Goal: Task Accomplishment & Management: Complete application form

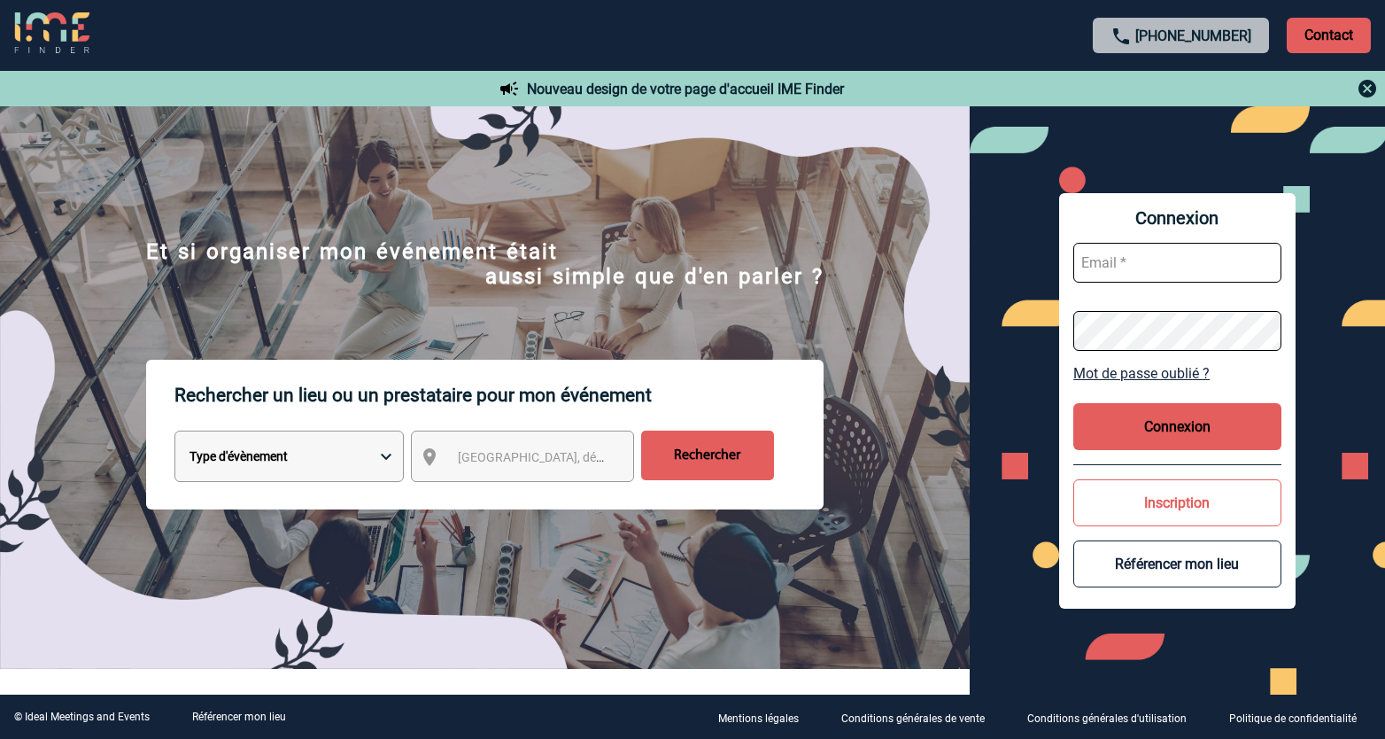
type input "ltrellu@ime-groupe.com"
click at [1153, 410] on button "Connexion" at bounding box center [1177, 426] width 208 height 47
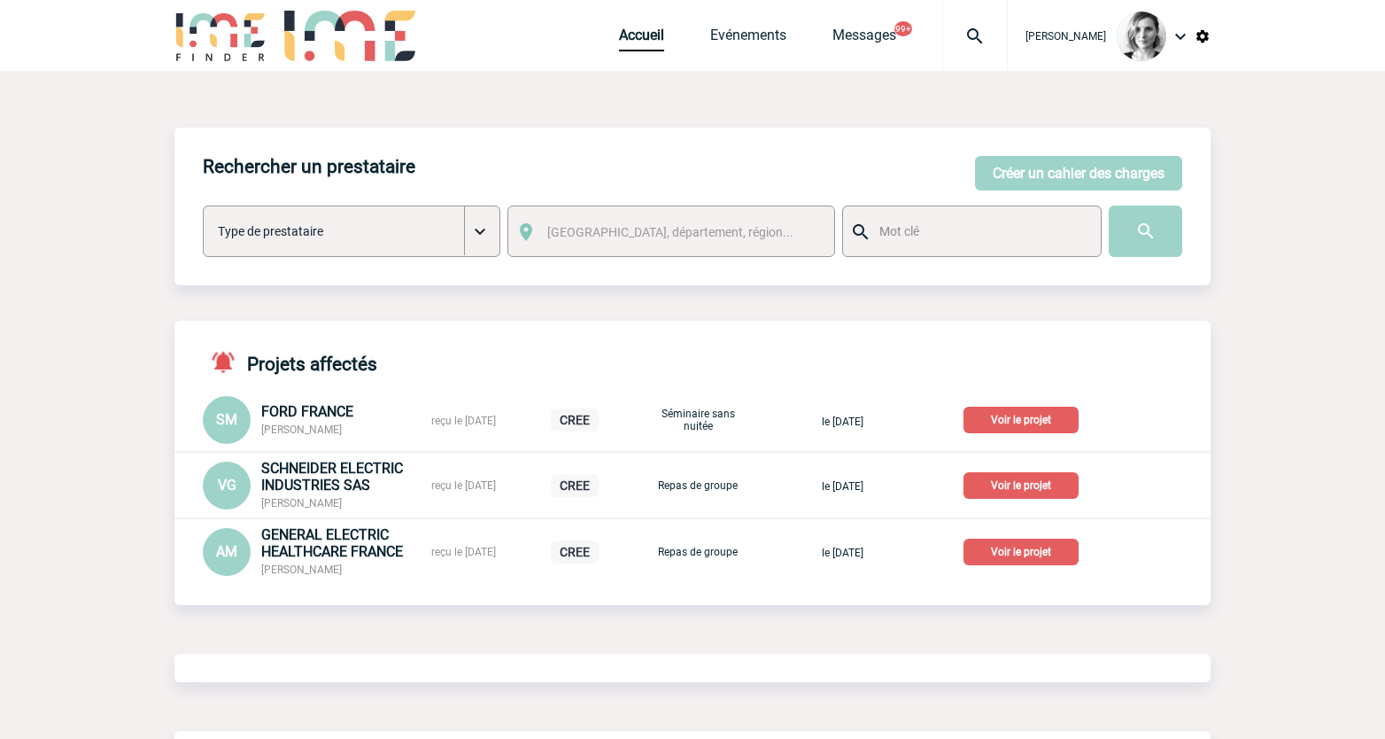
click at [1193, 364] on div "Projets affectés SM FORD FRANCE Sébastien MOY reçu le 07-08-2025 CREE Séminaire…" at bounding box center [692, 449] width 1036 height 256
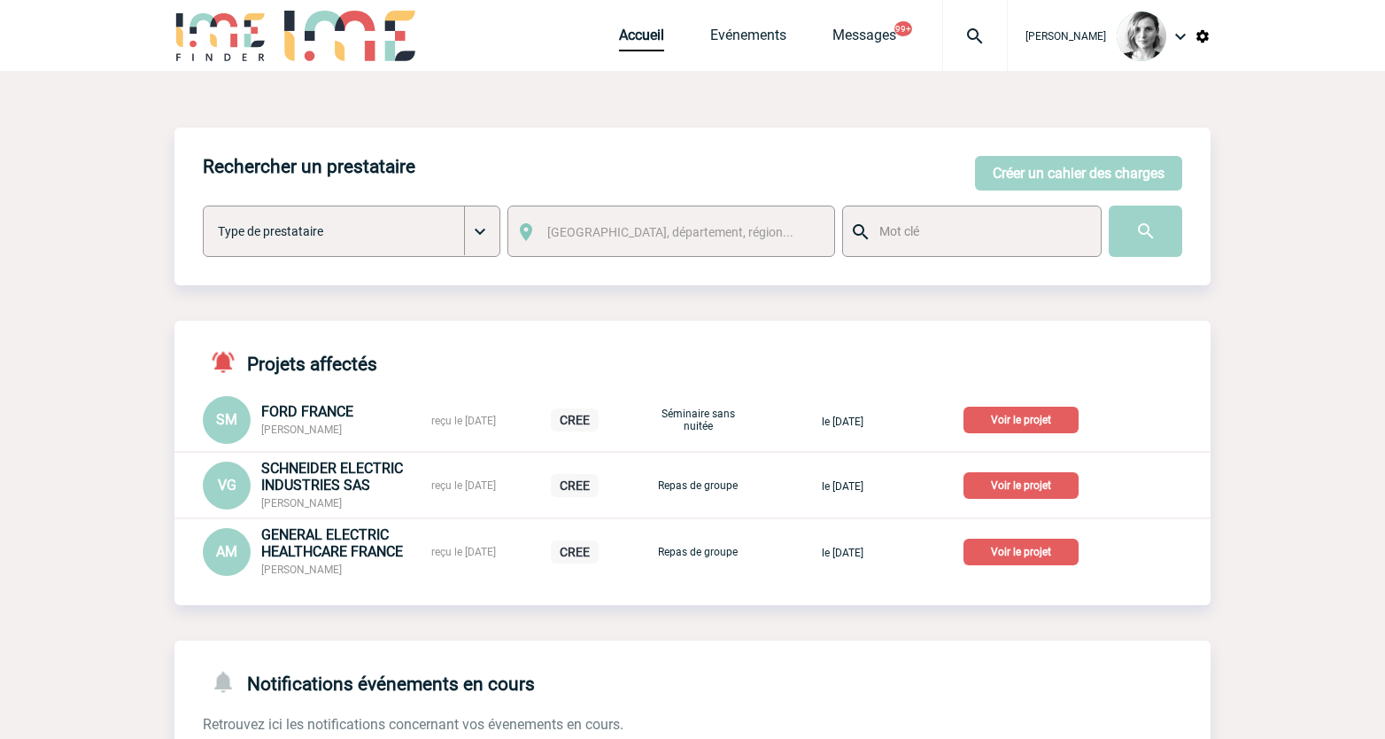
click at [774, 56] on div "Accueil Evénements Messages 99+ Projet, client Projet, client" at bounding box center [813, 35] width 389 height 71
click at [771, 43] on link "Evénements" at bounding box center [748, 39] width 76 height 25
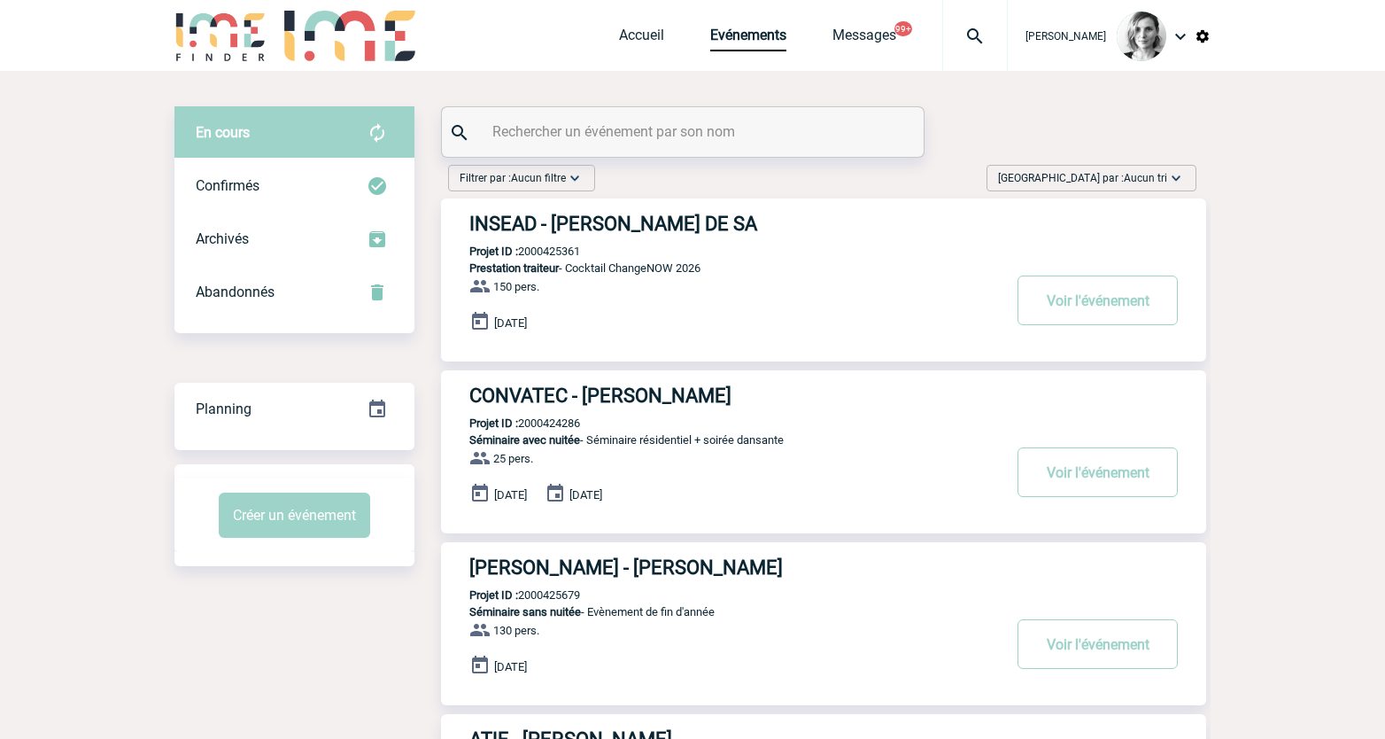
click at [562, 135] on input "text" at bounding box center [685, 132] width 394 height 26
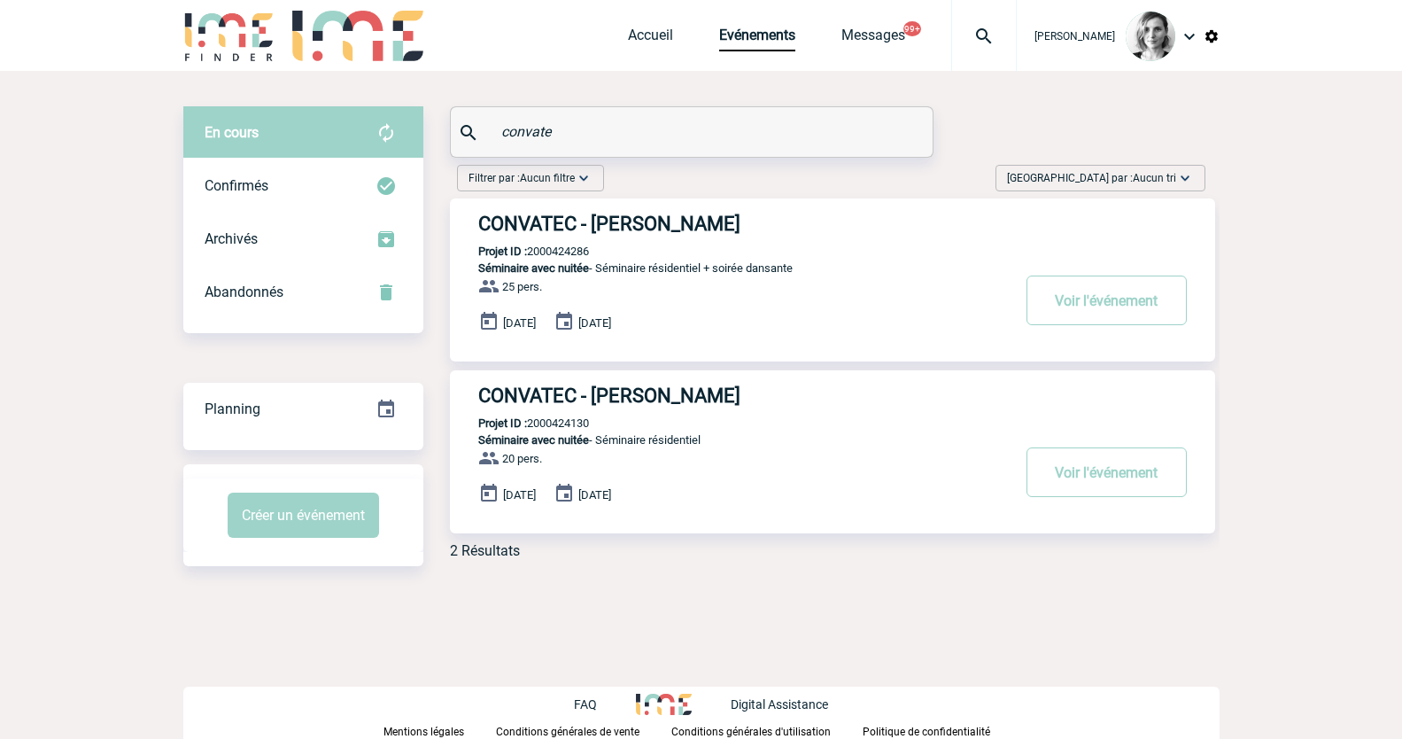
type input "convate"
click at [719, 35] on span "Accueil" at bounding box center [673, 35] width 91 height 17
click at [763, 36] on link "Evénements" at bounding box center [757, 39] width 76 height 25
click at [305, 523] on button "Créer un événement" at bounding box center [303, 514] width 151 height 45
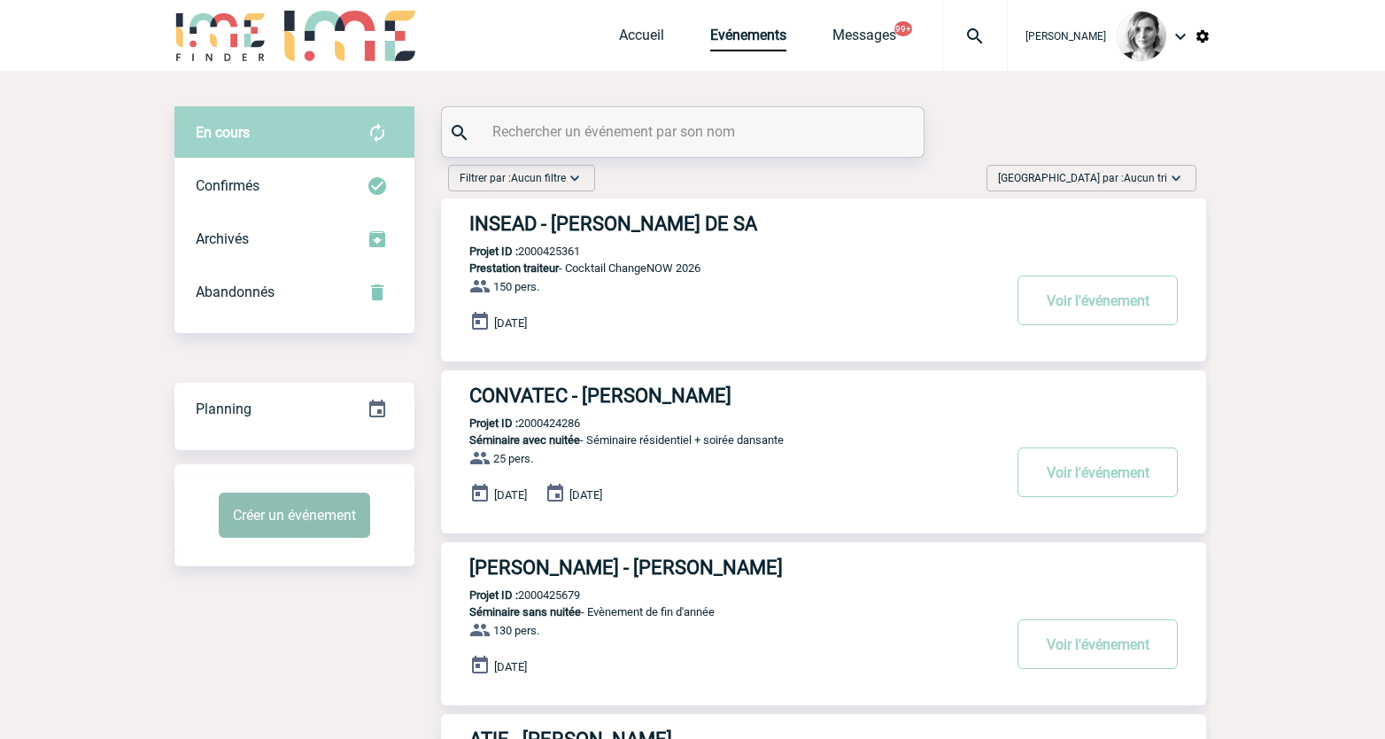
click at [357, 515] on button "Créer un événement" at bounding box center [294, 514] width 151 height 45
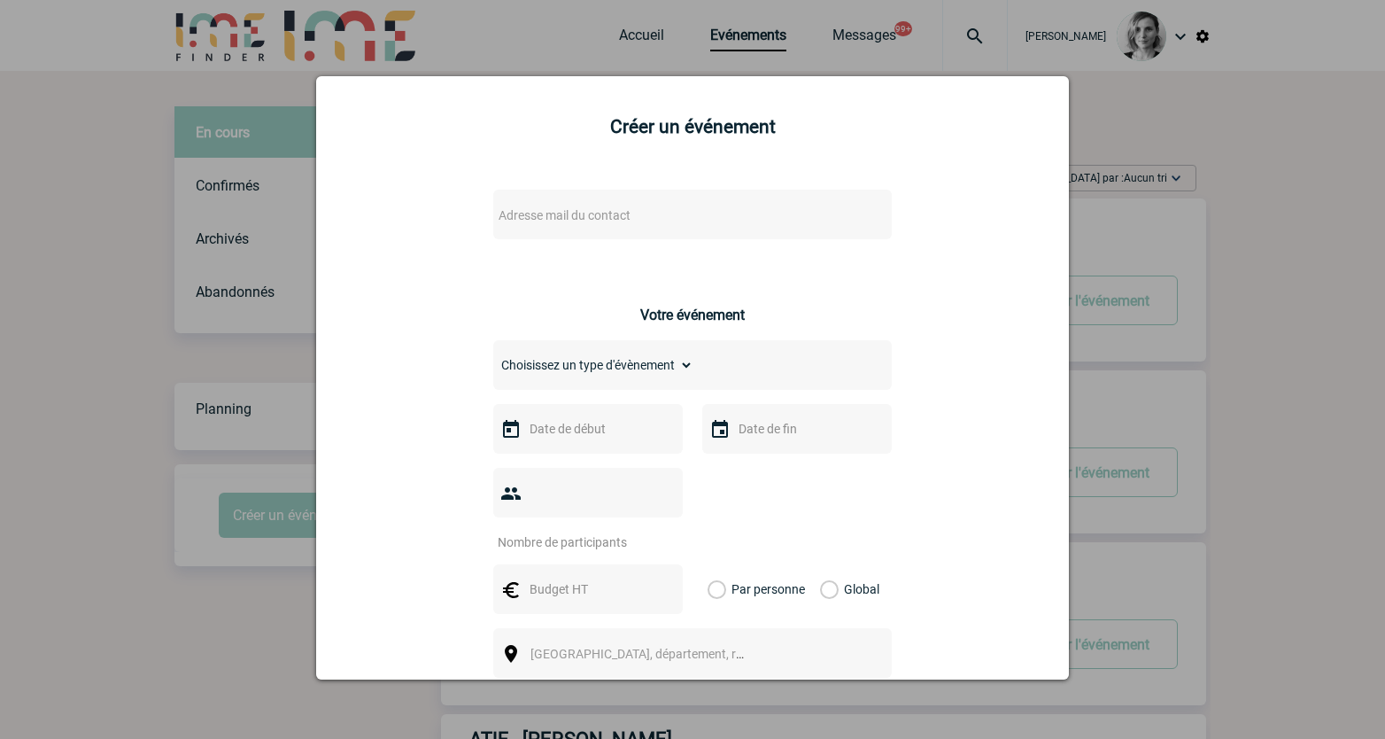
click at [545, 213] on span "Adresse mail du contact" at bounding box center [565, 215] width 132 height 14
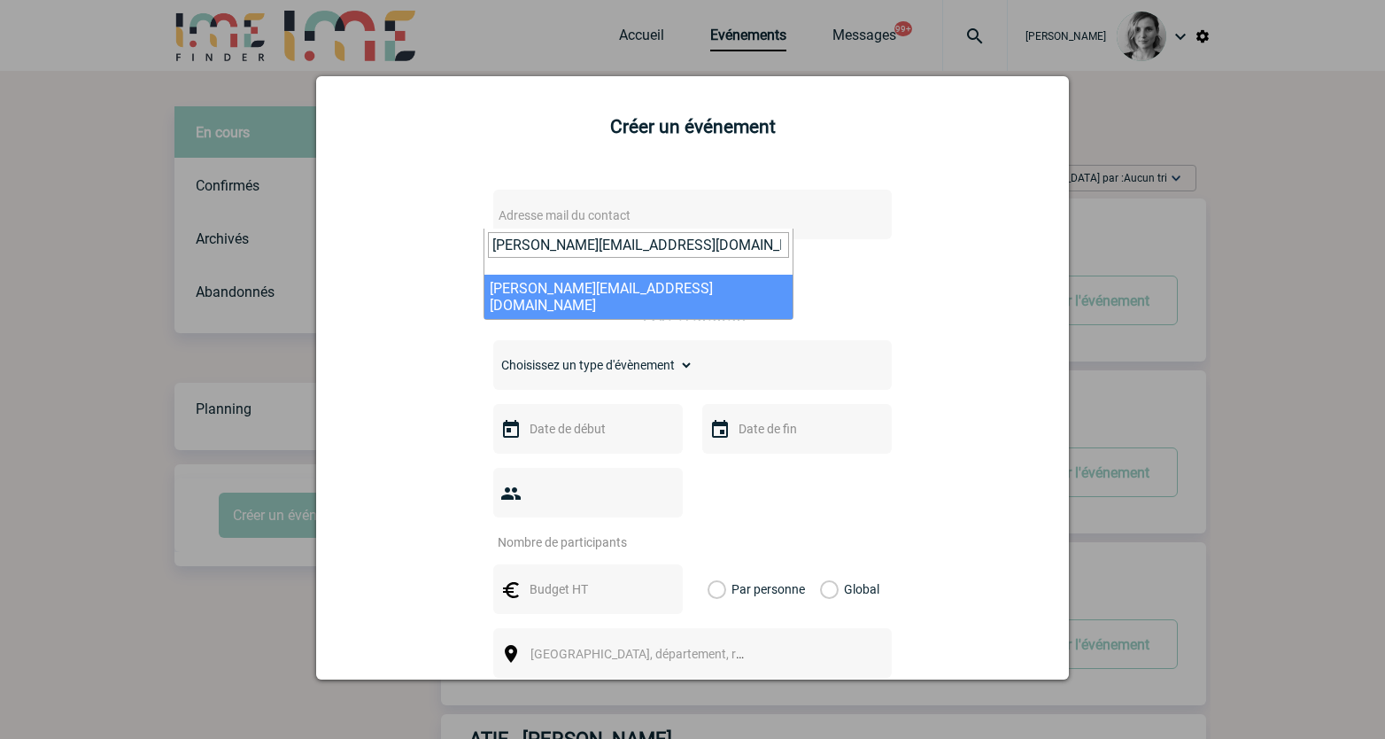
type input "elena.thomas@convatec.com"
select select "133034"
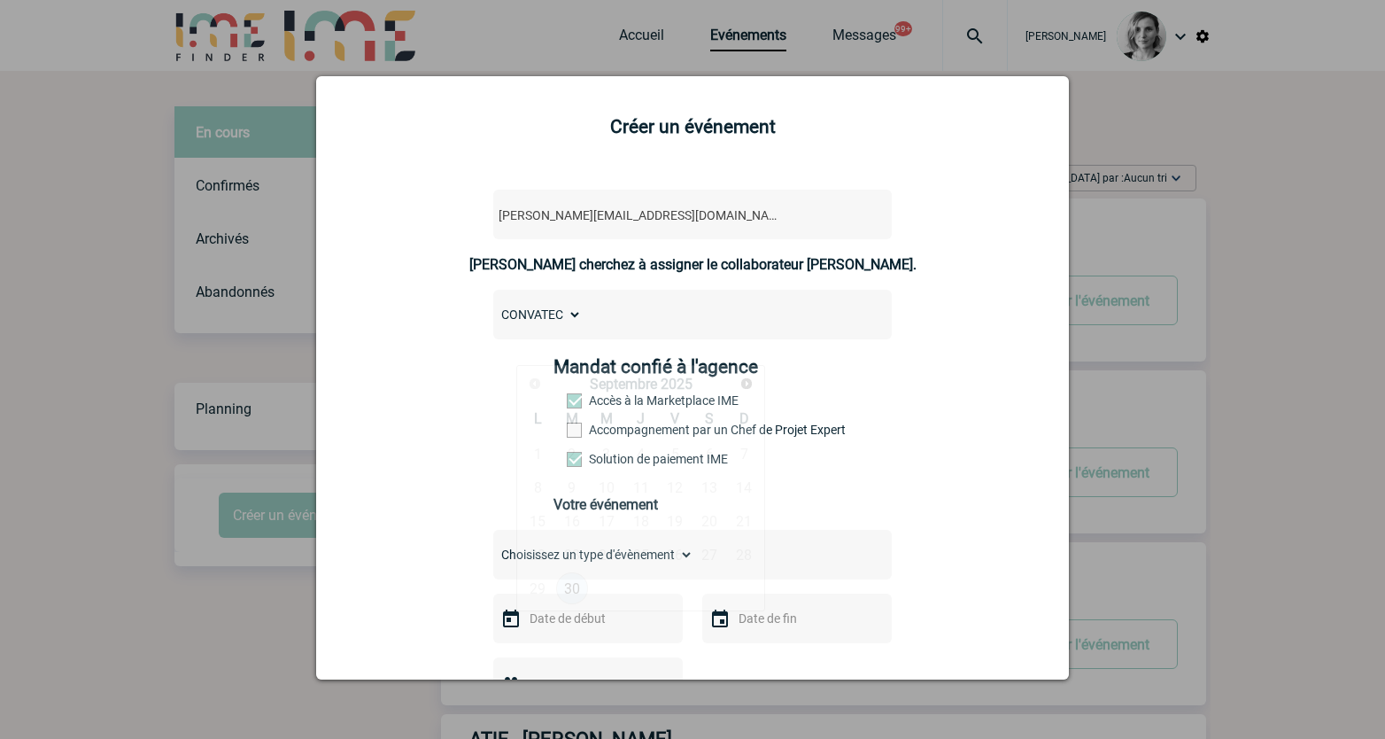
click at [551, 618] on input "text" at bounding box center [586, 618] width 122 height 23
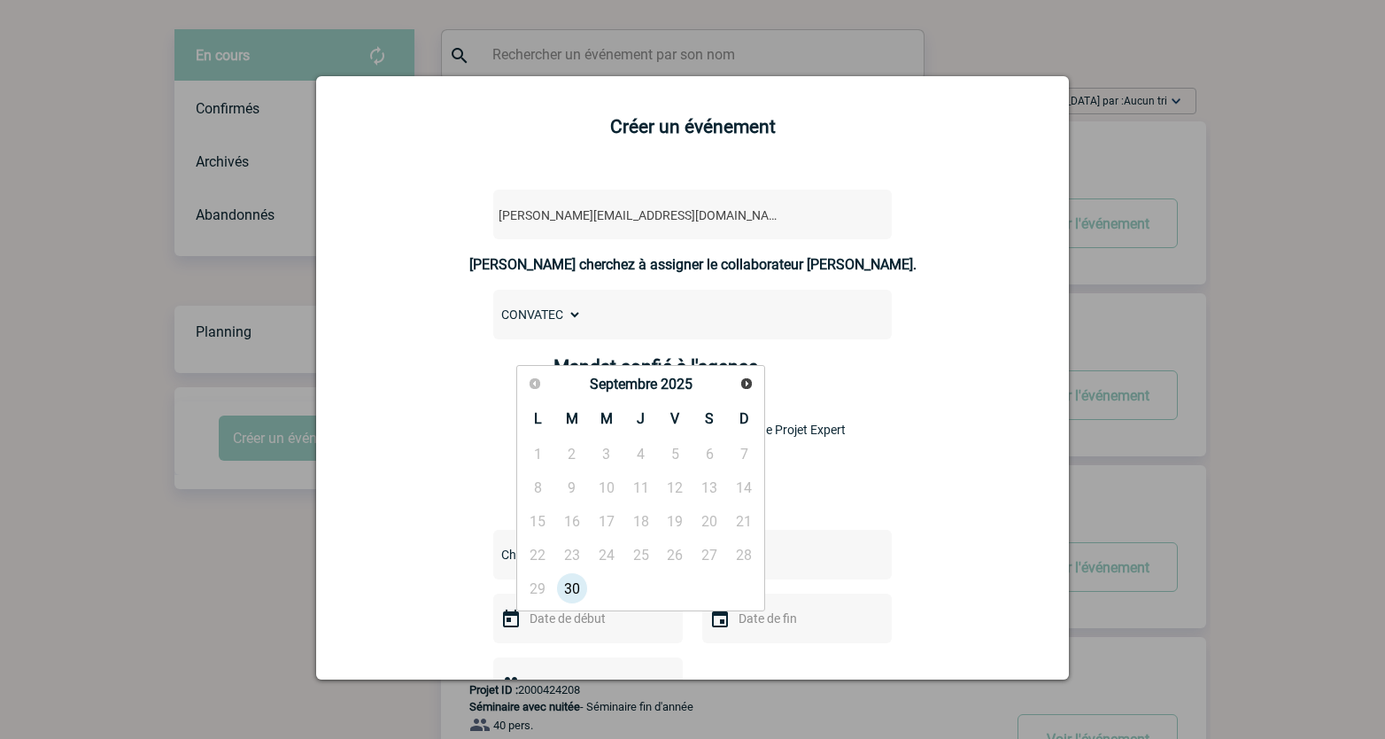
scroll to position [111, 0]
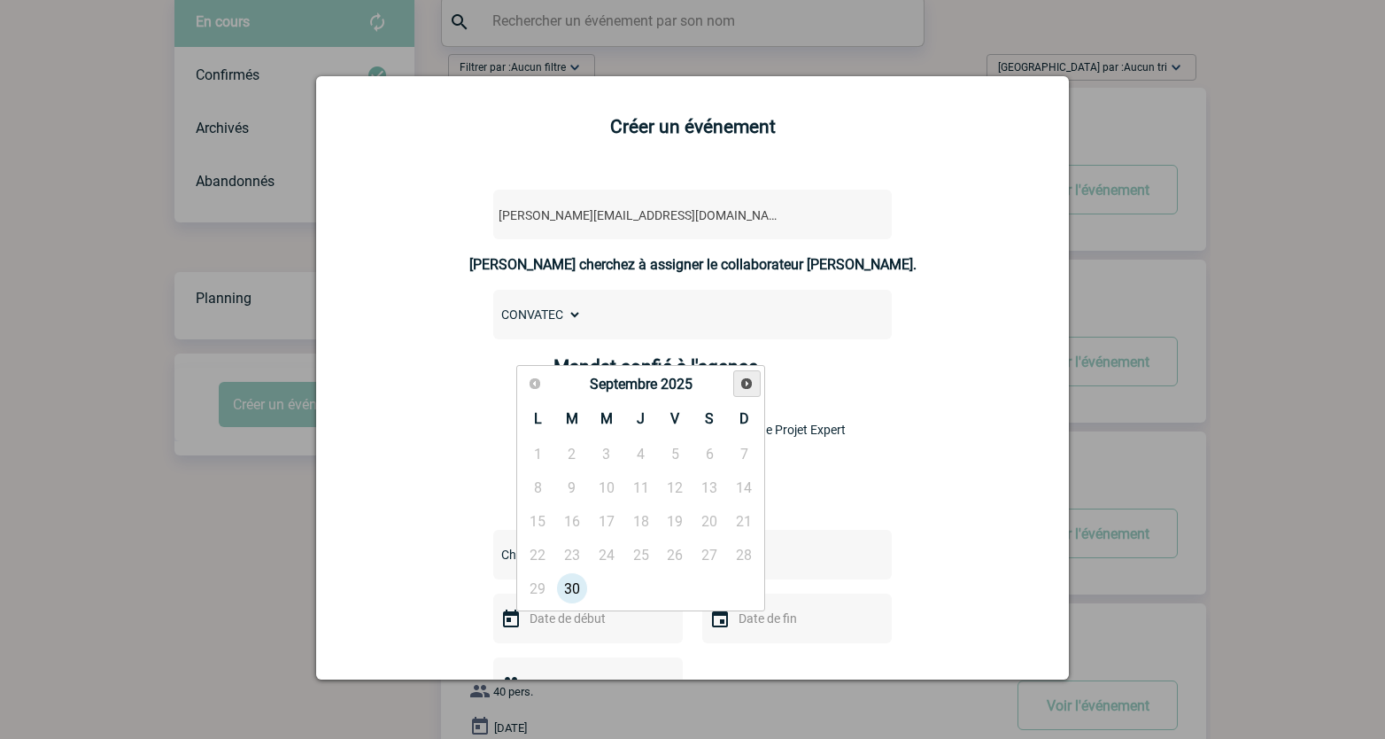
click at [752, 382] on span "Suivant" at bounding box center [747, 383] width 14 height 14
click at [574, 517] on link "13" at bounding box center [572, 521] width 33 height 32
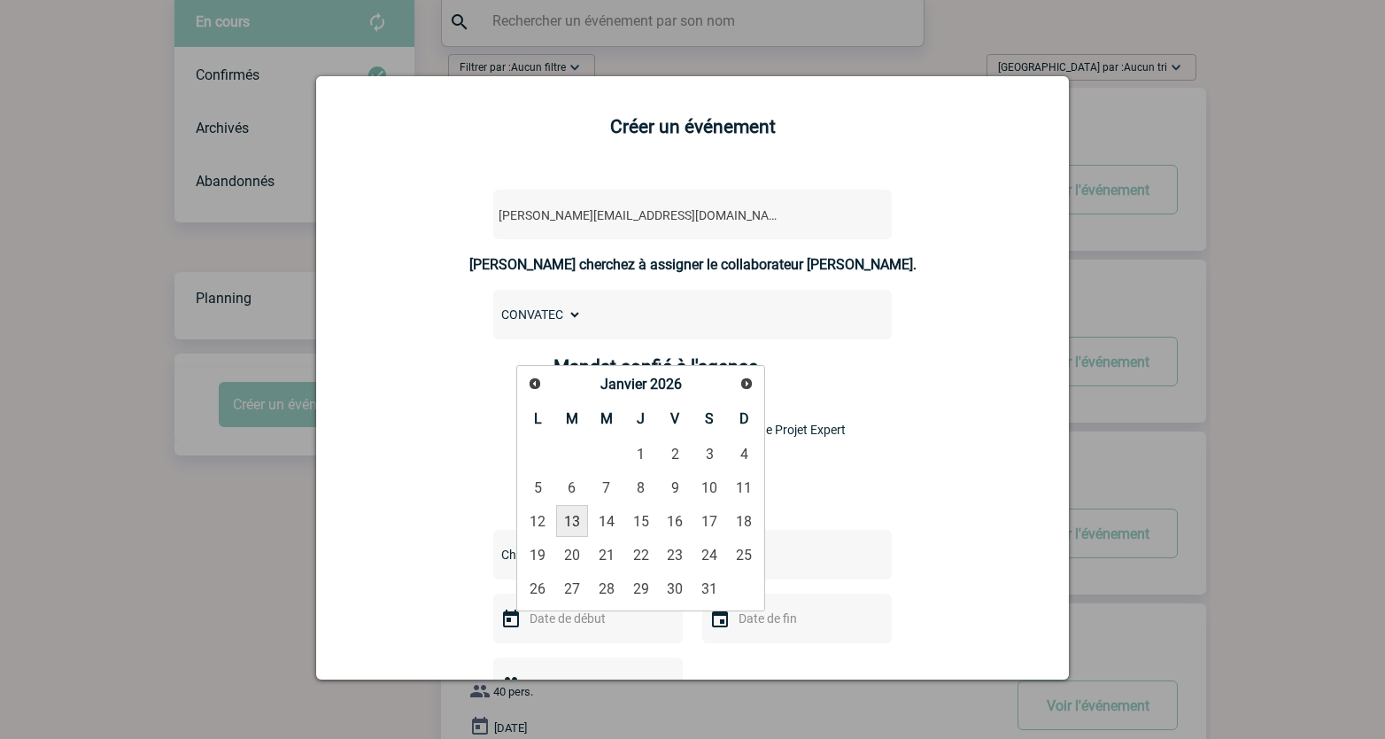
type input "13-01-2026"
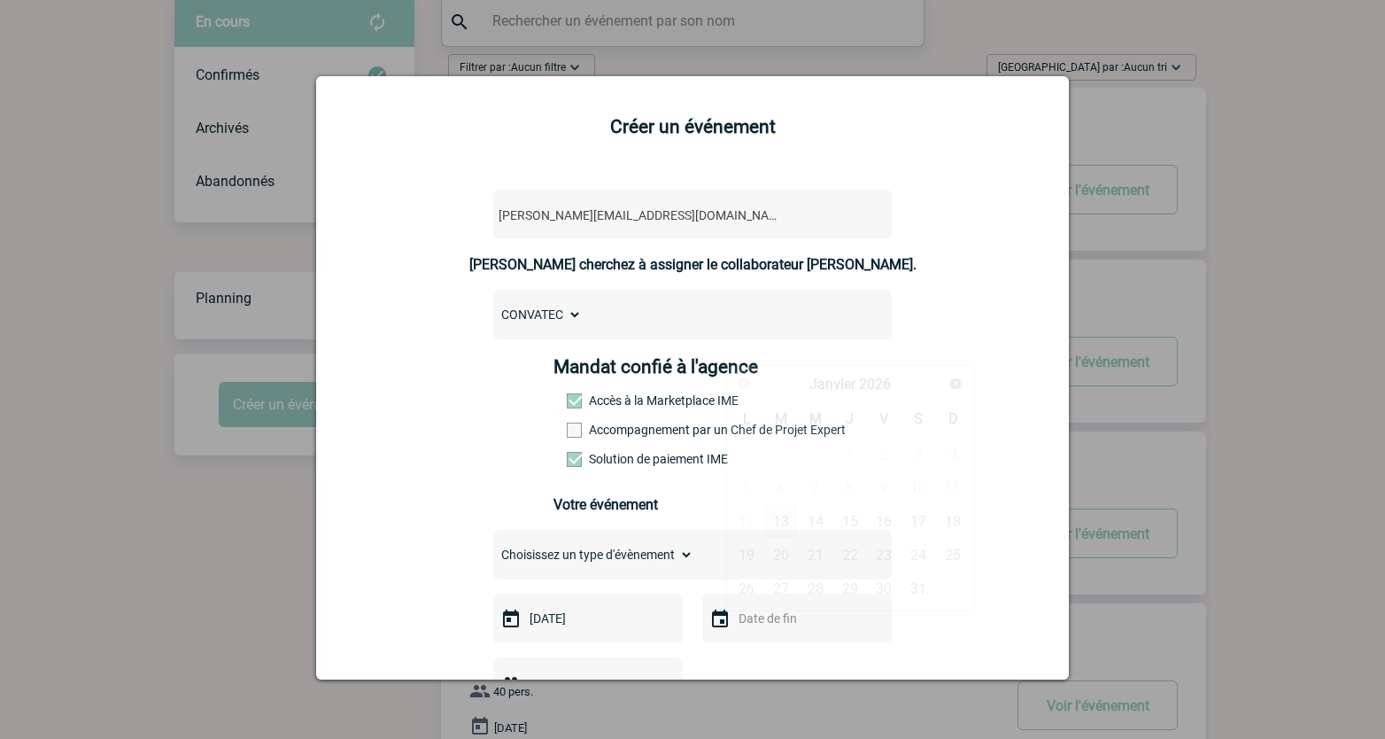
click at [766, 619] on input "text" at bounding box center [795, 618] width 122 height 23
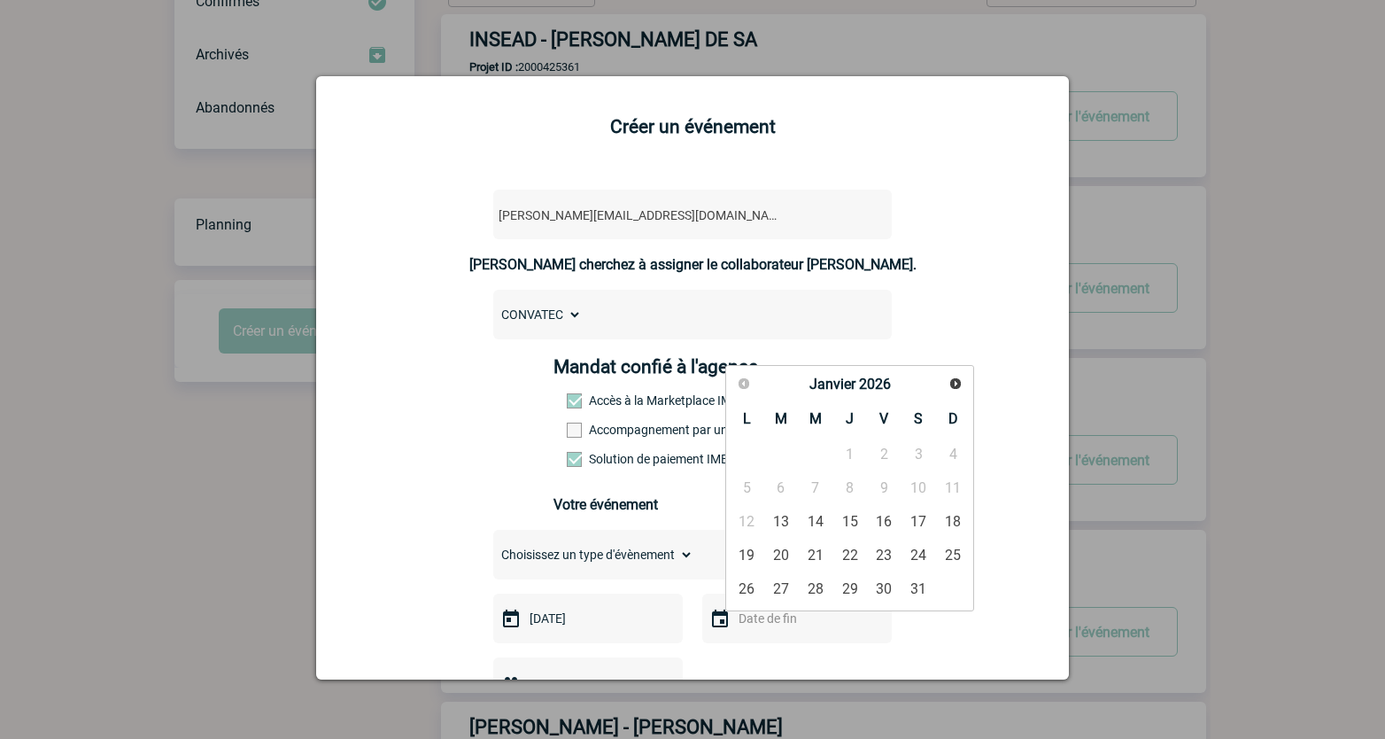
scroll to position [221, 0]
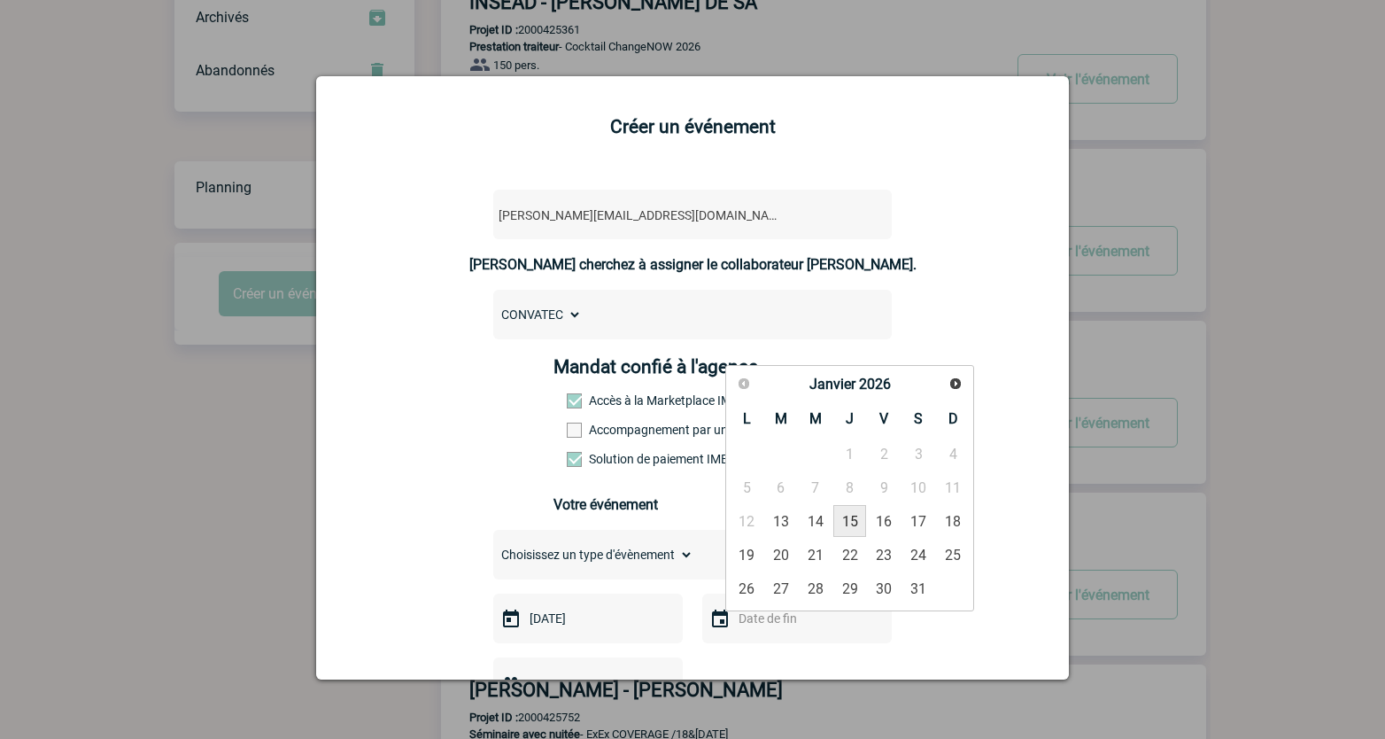
click at [856, 528] on link "15" at bounding box center [849, 521] width 33 height 32
type input "15-01-2026"
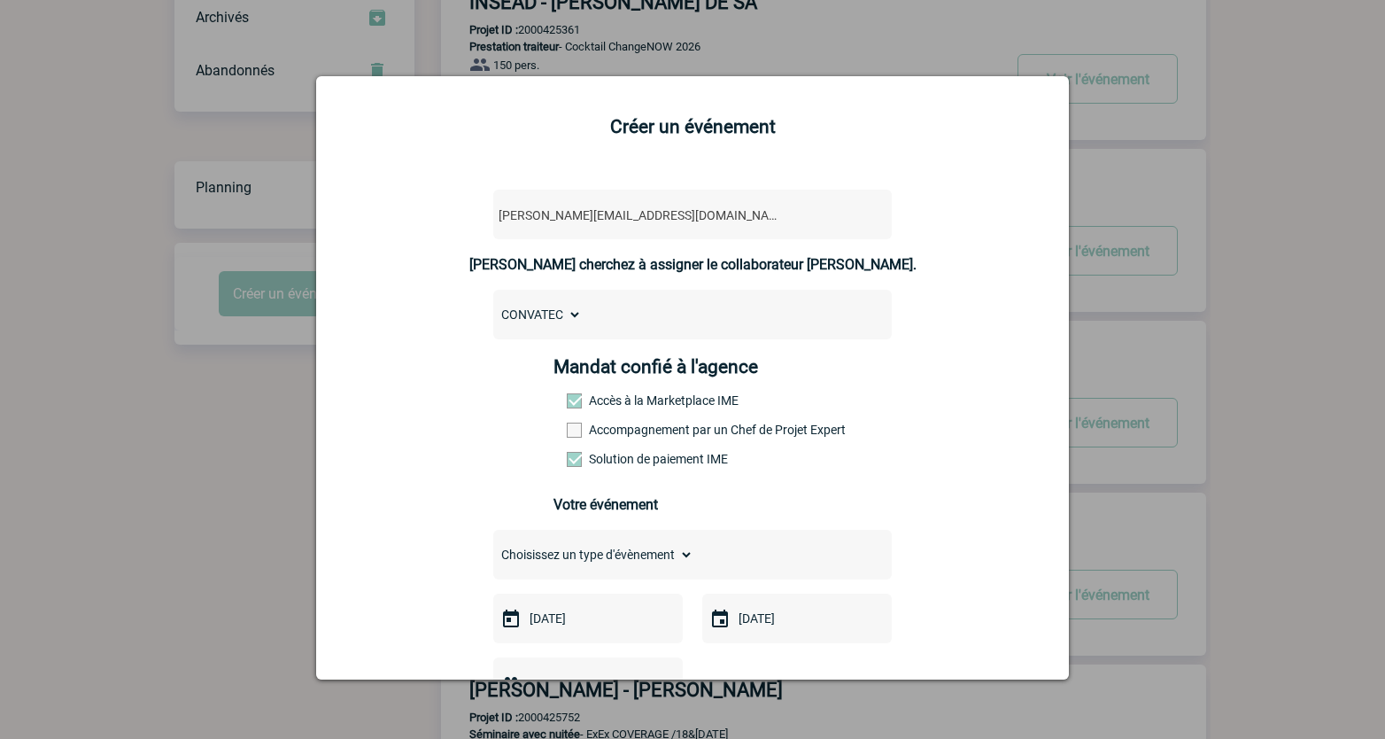
click at [637, 429] on label "Accompagnement par un Chef de Projet Expert" at bounding box center [606, 429] width 78 height 14
click at [0, 0] on input "Accompagnement par un Chef de Projet Expert" at bounding box center [0, 0] width 0 height 0
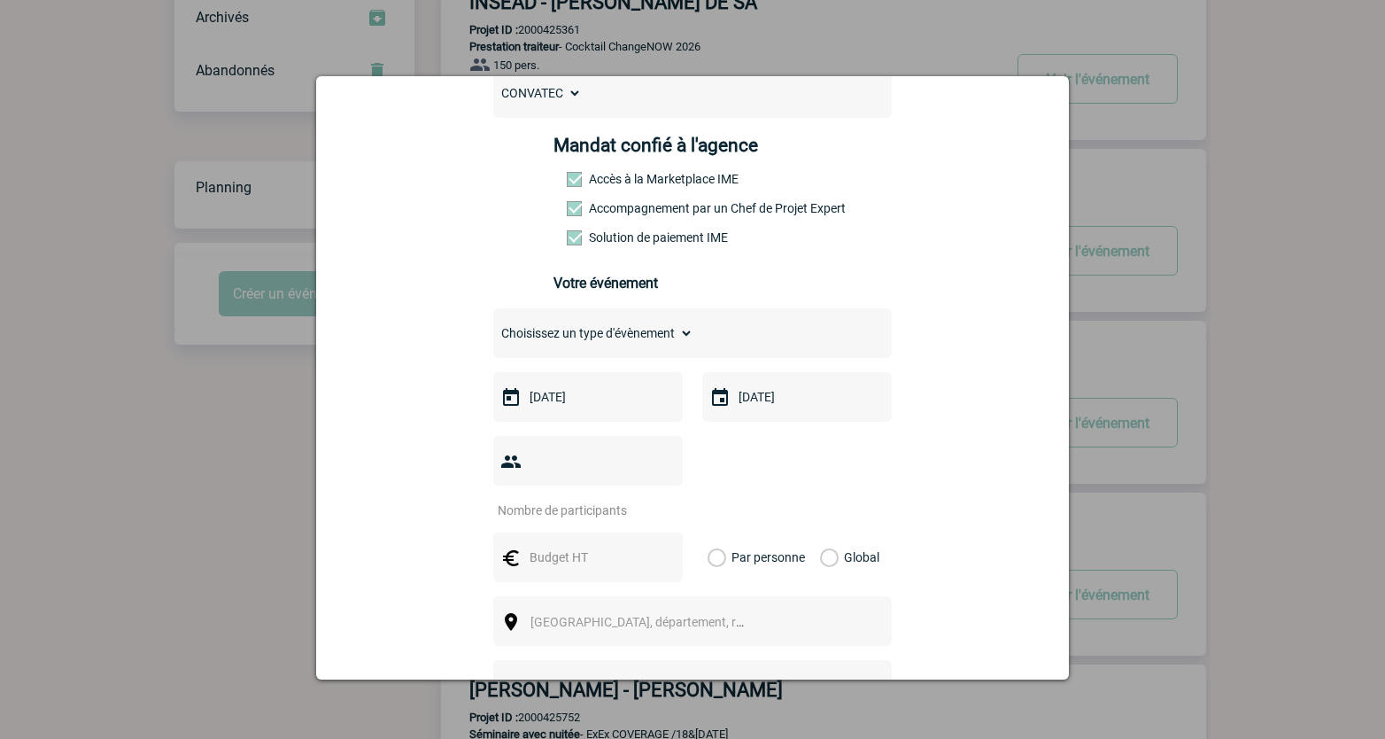
click at [557, 499] on input "number" at bounding box center [576, 510] width 167 height 23
type input "25"
click at [540, 546] on input "text" at bounding box center [586, 557] width 122 height 23
type input "8000"
click at [822, 537] on label "Global" at bounding box center [826, 557] width 12 height 50
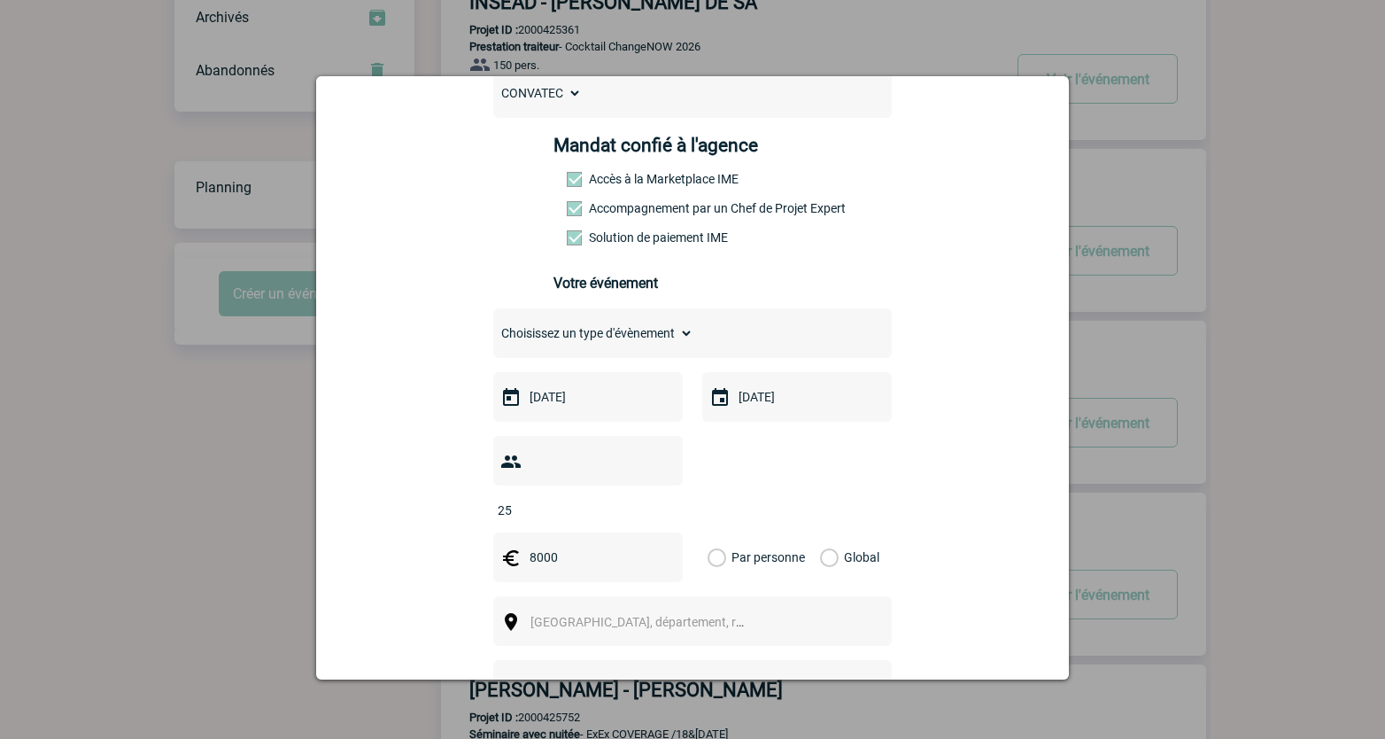
click at [0, 0] on input "Global" at bounding box center [0, 0] width 0 height 0
click at [568, 608] on div "Ville, département, région..." at bounding box center [692, 621] width 399 height 50
click at [568, 609] on div "Ville, département, région..." at bounding box center [692, 621] width 399 height 50
click at [563, 609] on span "Ville, département, région..." at bounding box center [645, 621] width 244 height 25
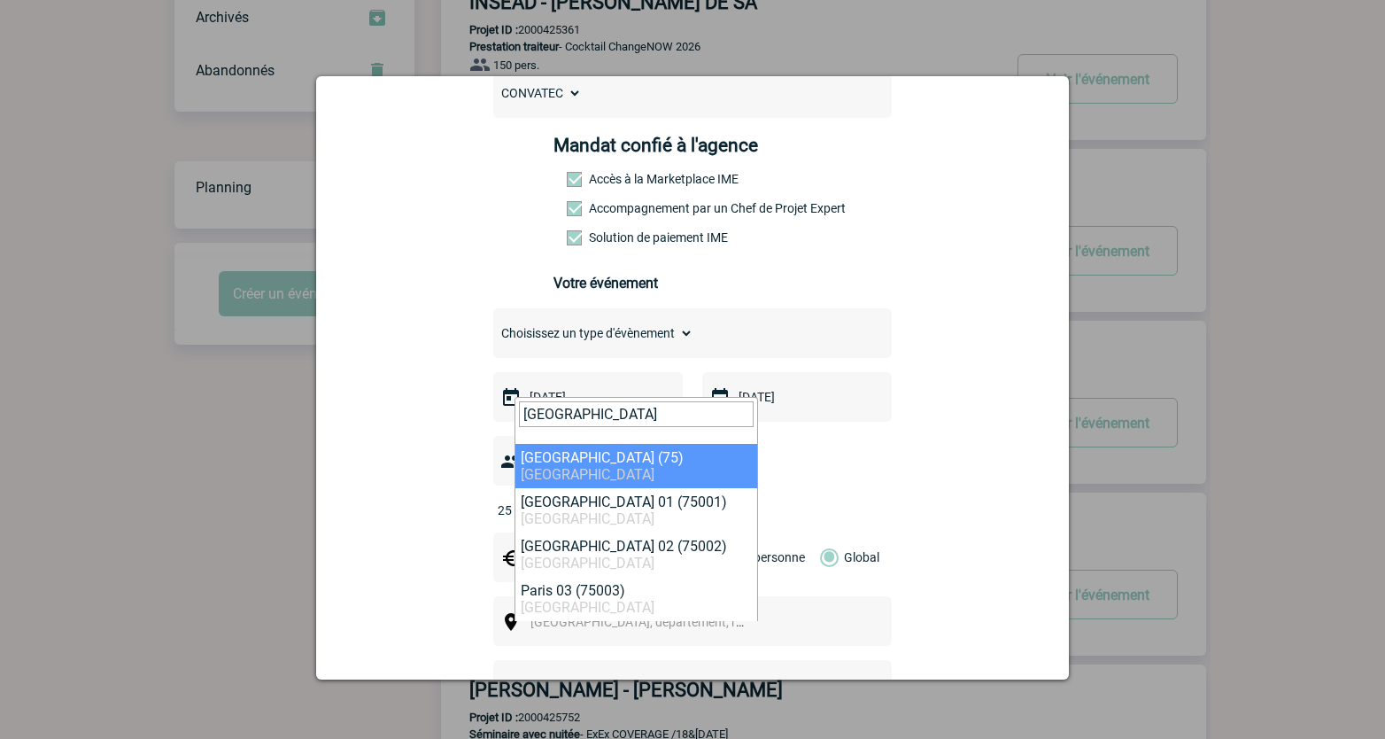
type input "paris"
select select "3"
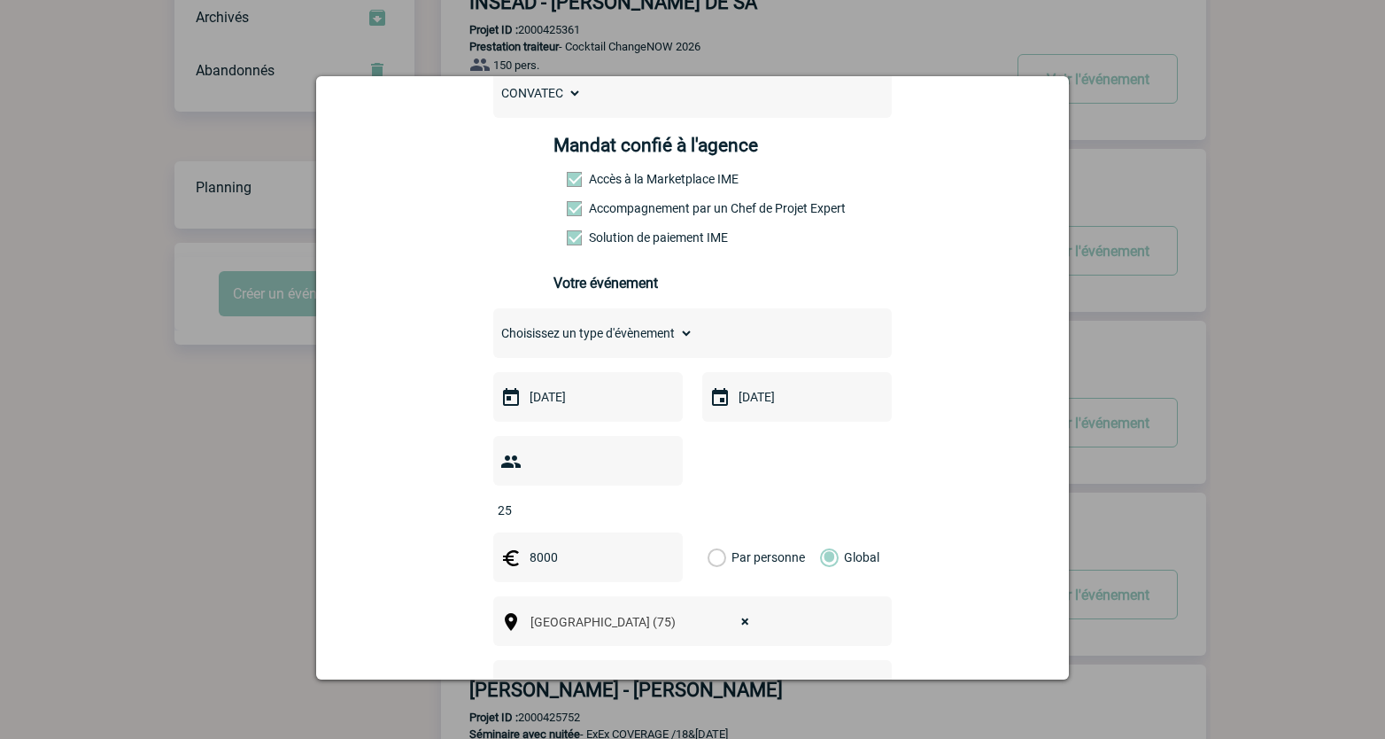
click at [531, 660] on div at bounding box center [692, 685] width 399 height 50
drag, startPoint x: 536, startPoint y: 655, endPoint x: 273, endPoint y: 598, distance: 269.1
click at [536, 673] on input "text" at bounding box center [669, 684] width 352 height 23
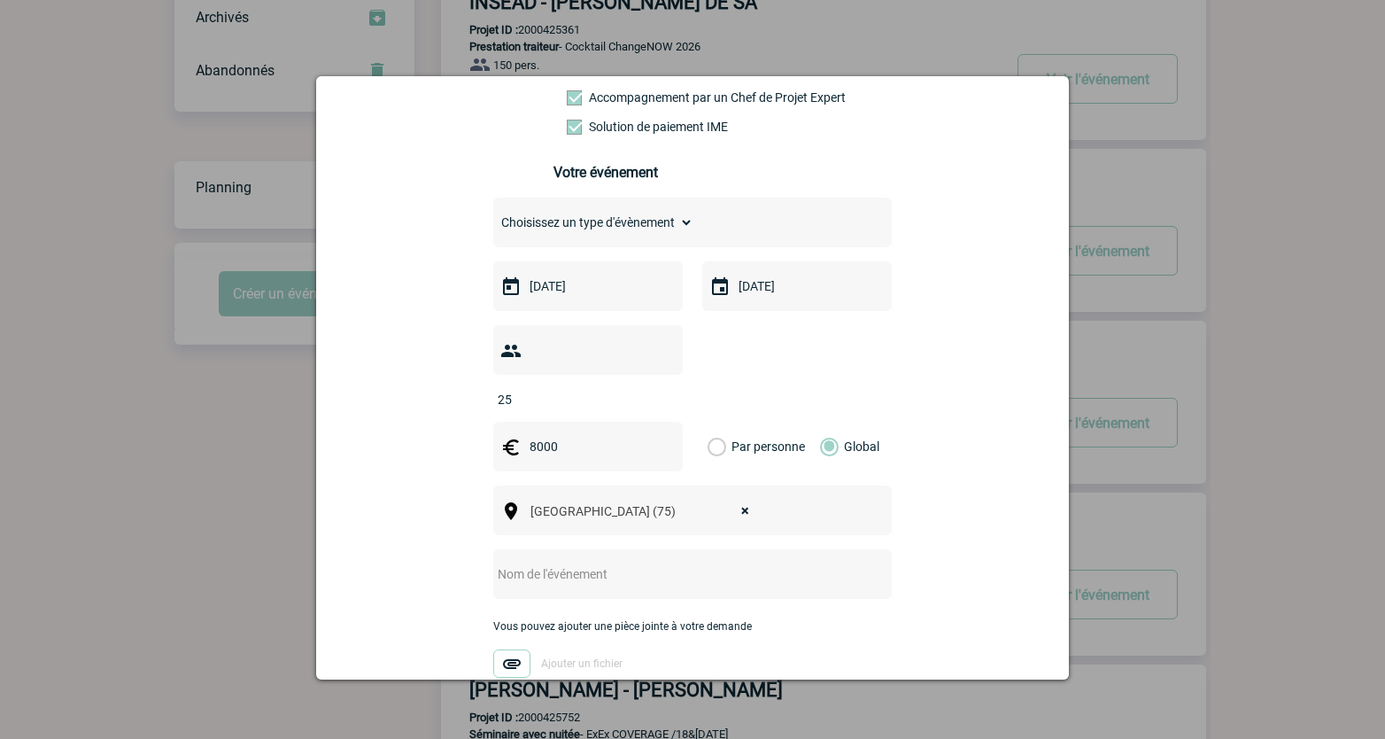
click at [531, 562] on input "text" at bounding box center [669, 573] width 352 height 23
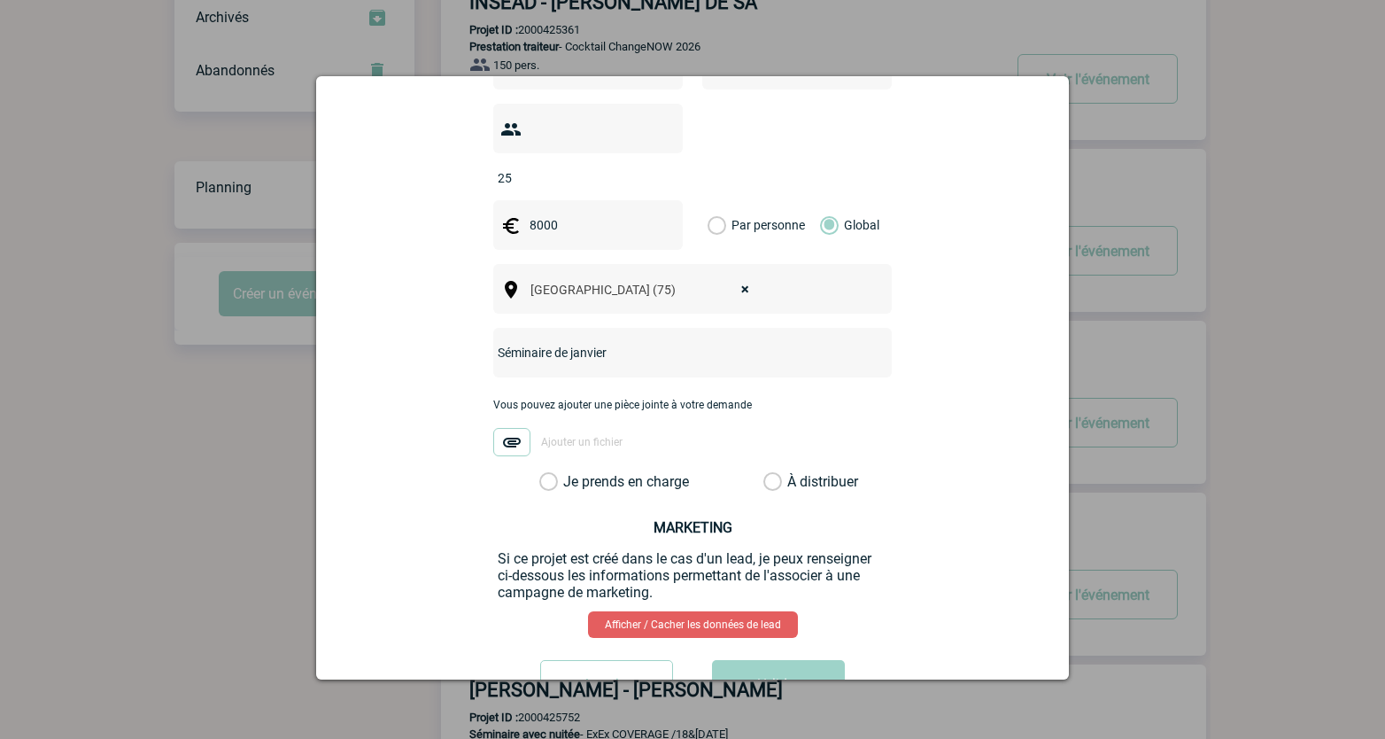
type input "Séminaire de janvier"
click at [640, 439] on div "Vous pouvez ajouter une pièce jointe à votre demande Ajouter un fichier" at bounding box center [692, 436] width 399 height 74
click at [569, 473] on label "Je prends en charge" at bounding box center [554, 482] width 30 height 18
click at [0, 0] on input "Je prends en charge" at bounding box center [0, 0] width 0 height 0
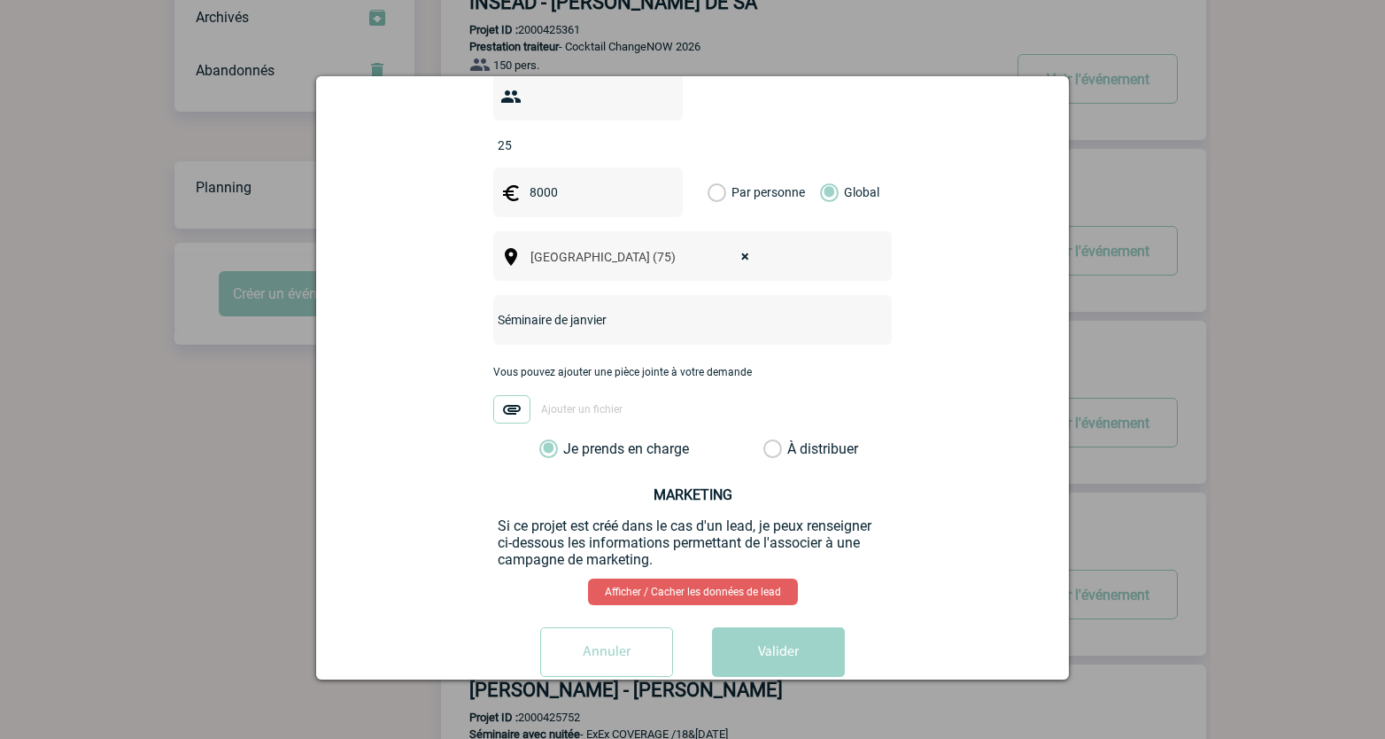
scroll to position [595, 0]
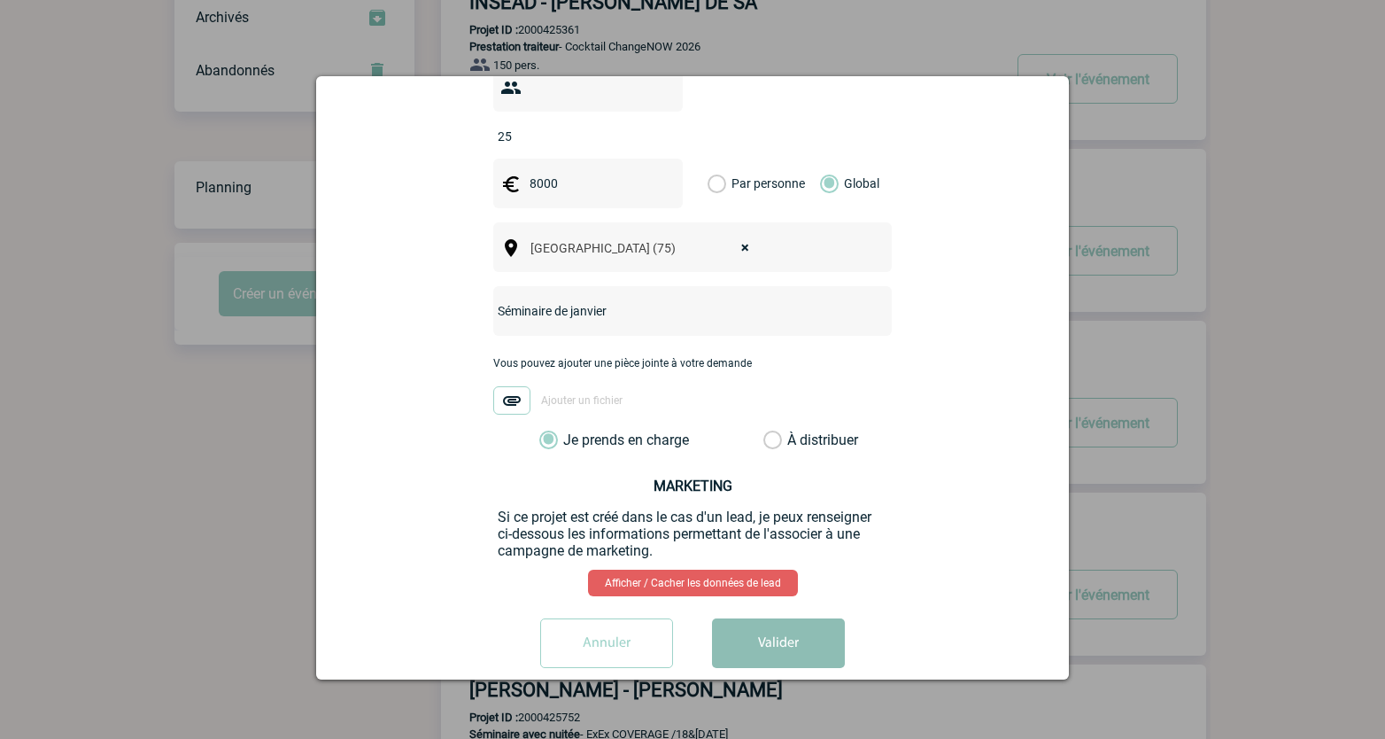
click at [788, 618] on button "Valider" at bounding box center [778, 643] width 133 height 50
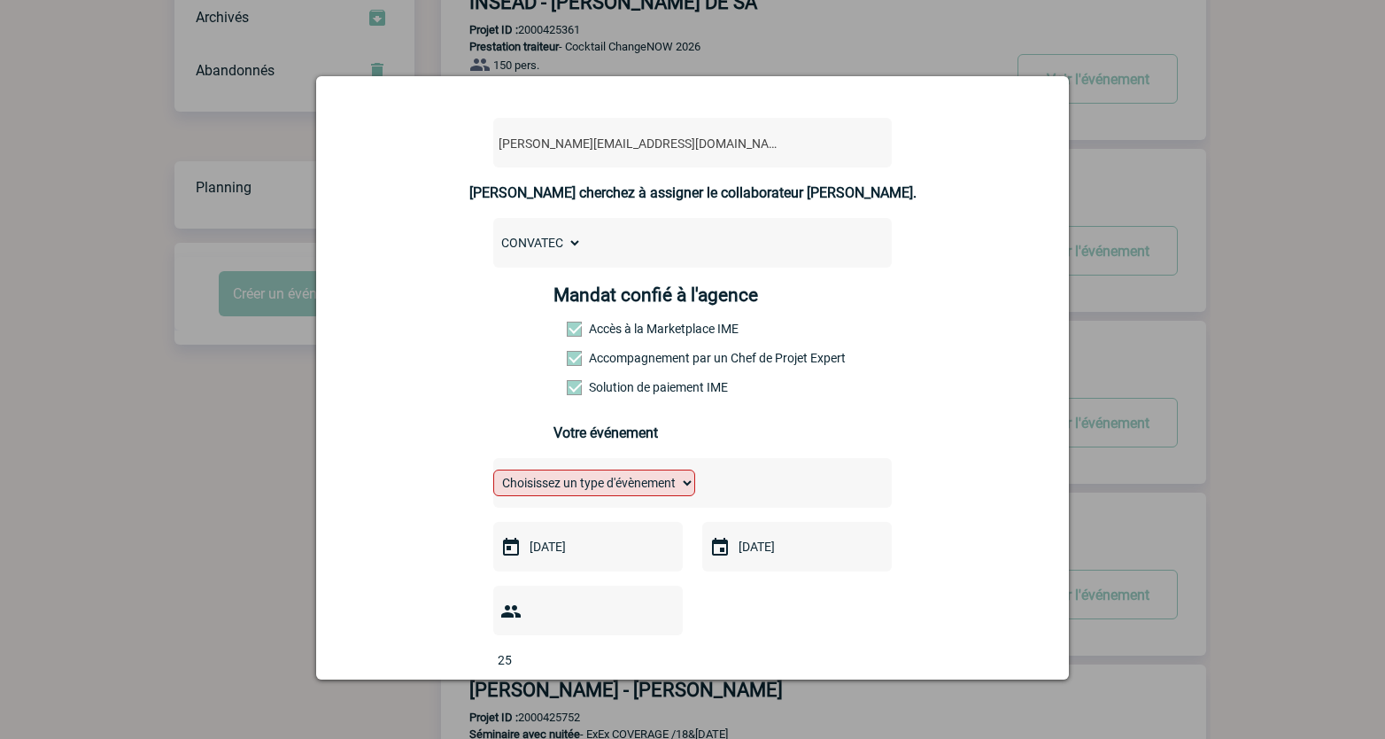
scroll to position [0, 0]
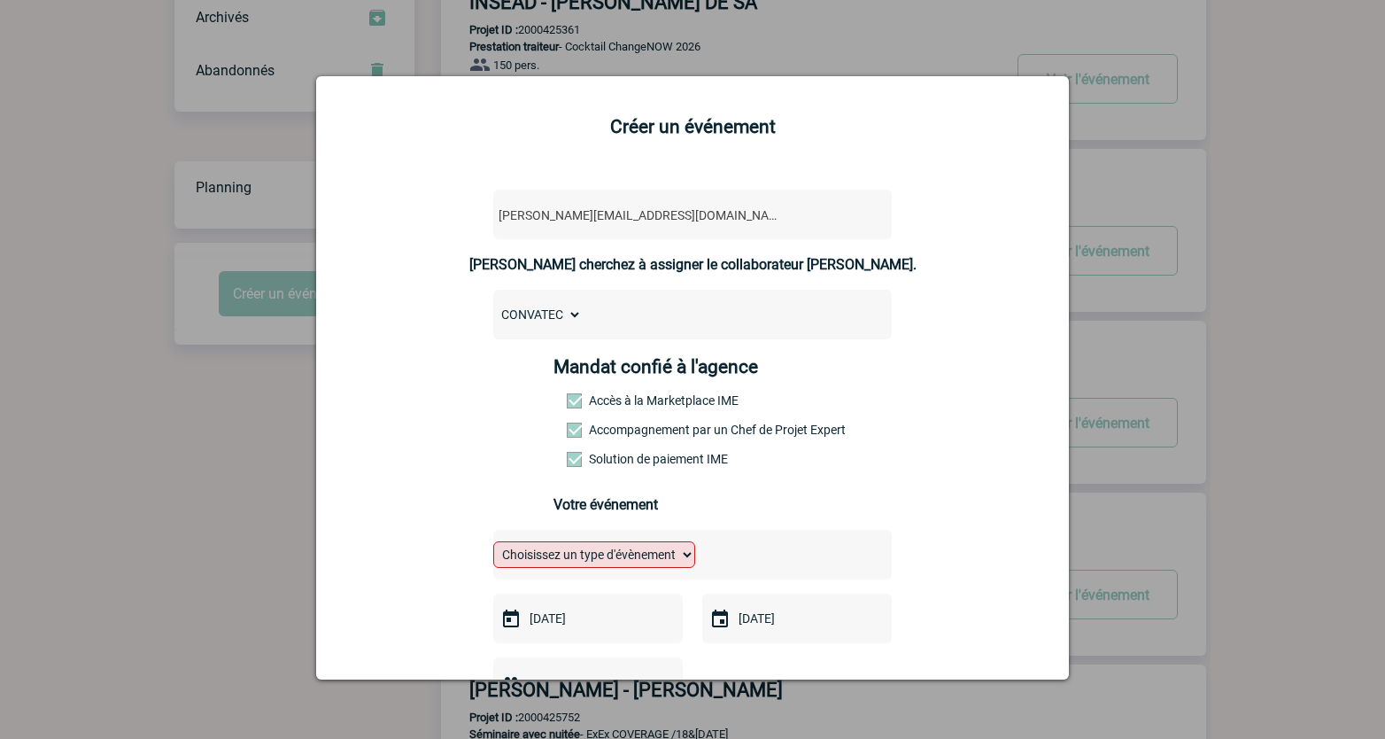
click at [622, 555] on select "Choisissez un type d'évènement Séminaire avec nuitée Séminaire sans nuitée Repa…" at bounding box center [594, 554] width 202 height 27
select select "1"
click at [493, 546] on select "Choisissez un type d'évènement Séminaire avec nuitée Séminaire sans nuitée Repa…" at bounding box center [594, 554] width 202 height 27
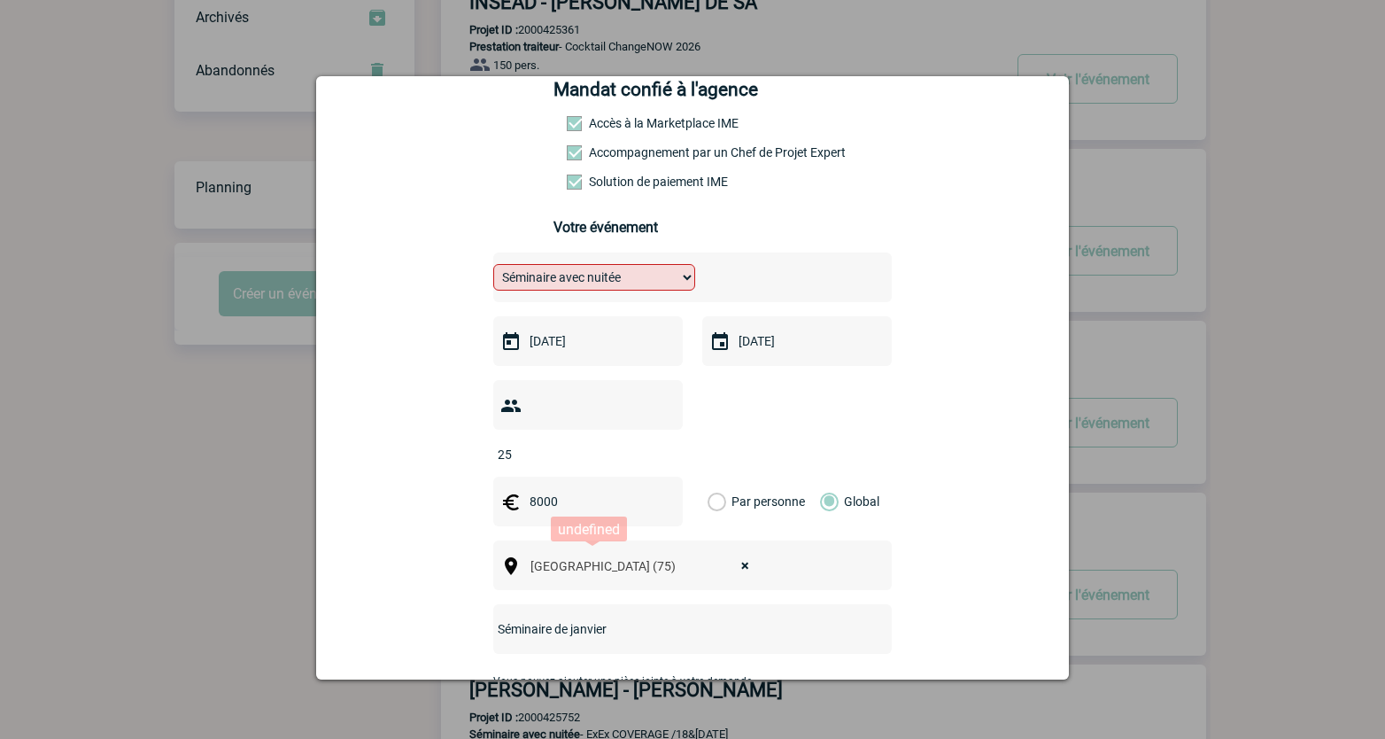
scroll to position [595, 0]
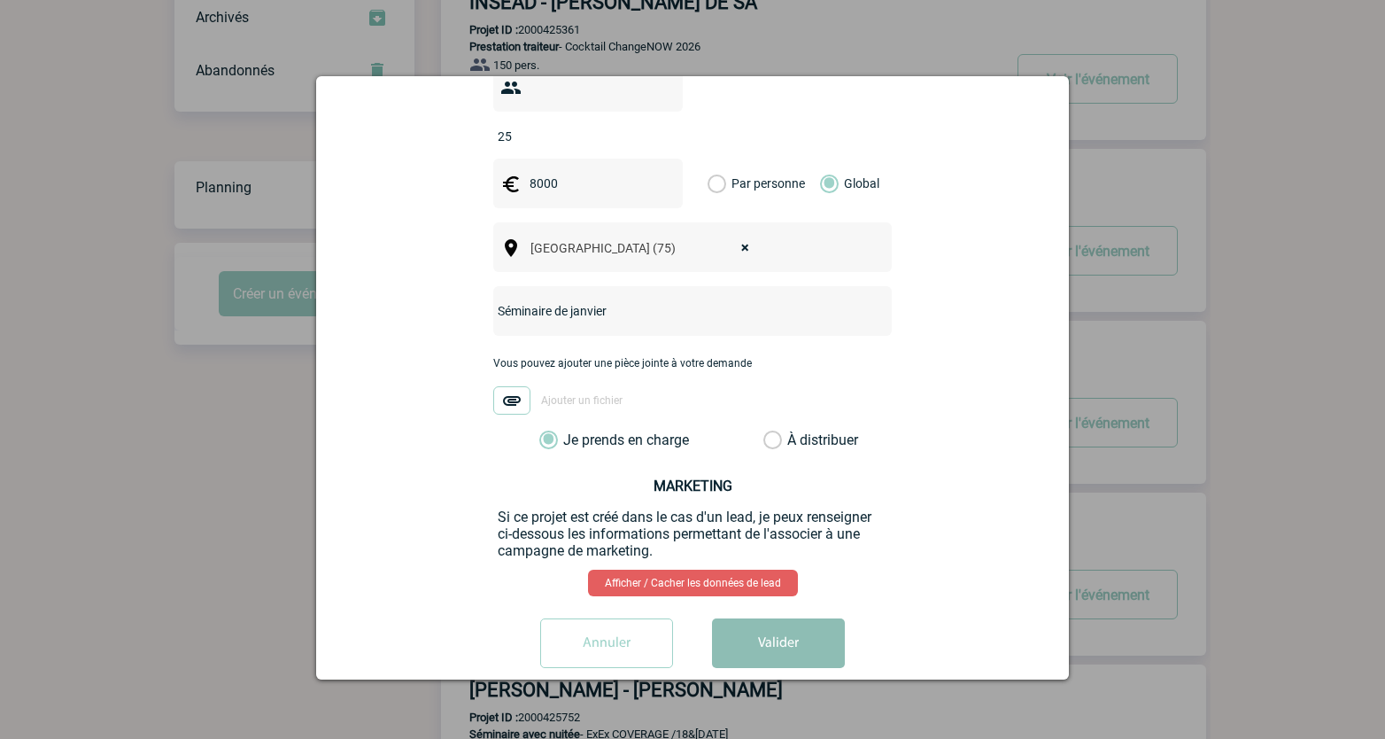
click at [756, 623] on button "Valider" at bounding box center [778, 643] width 133 height 50
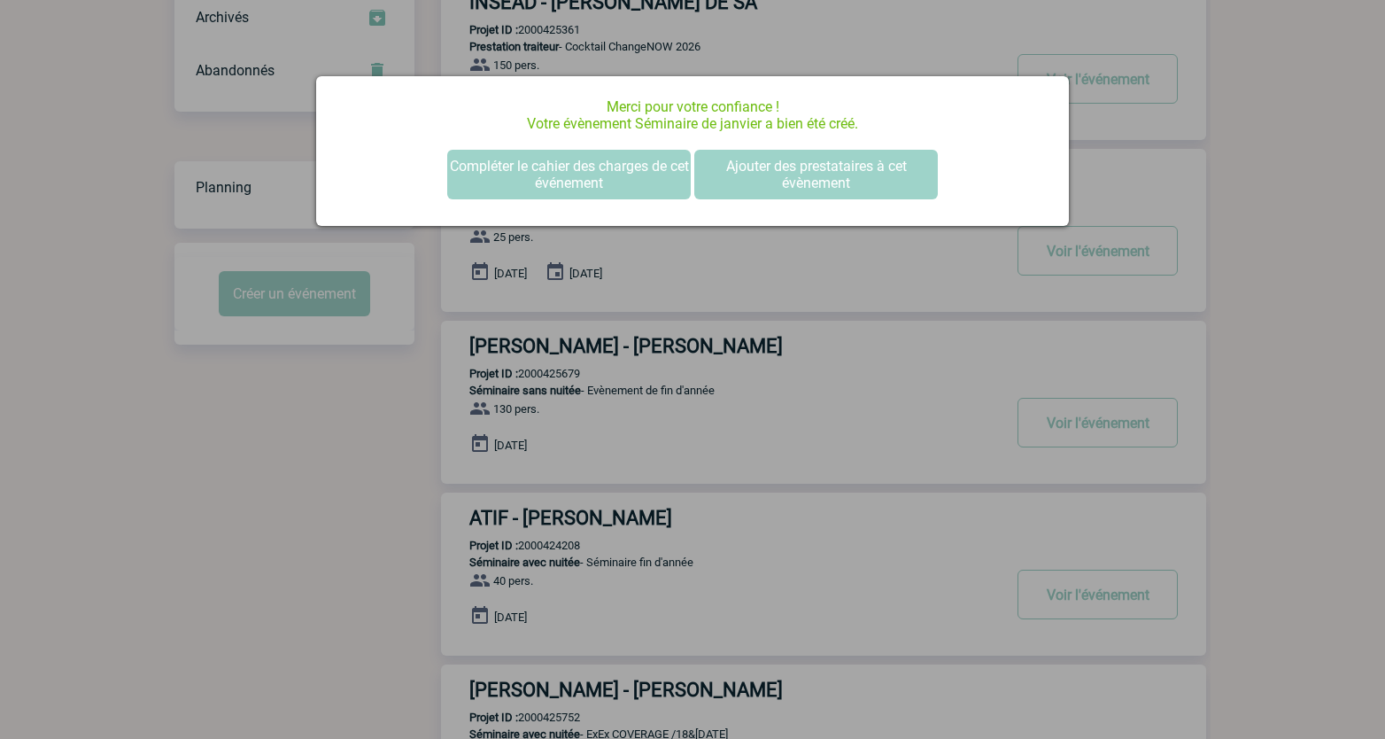
scroll to position [0, 0]
click at [543, 162] on button "Compléter le cahier des charges de cet événement" at bounding box center [569, 175] width 244 height 50
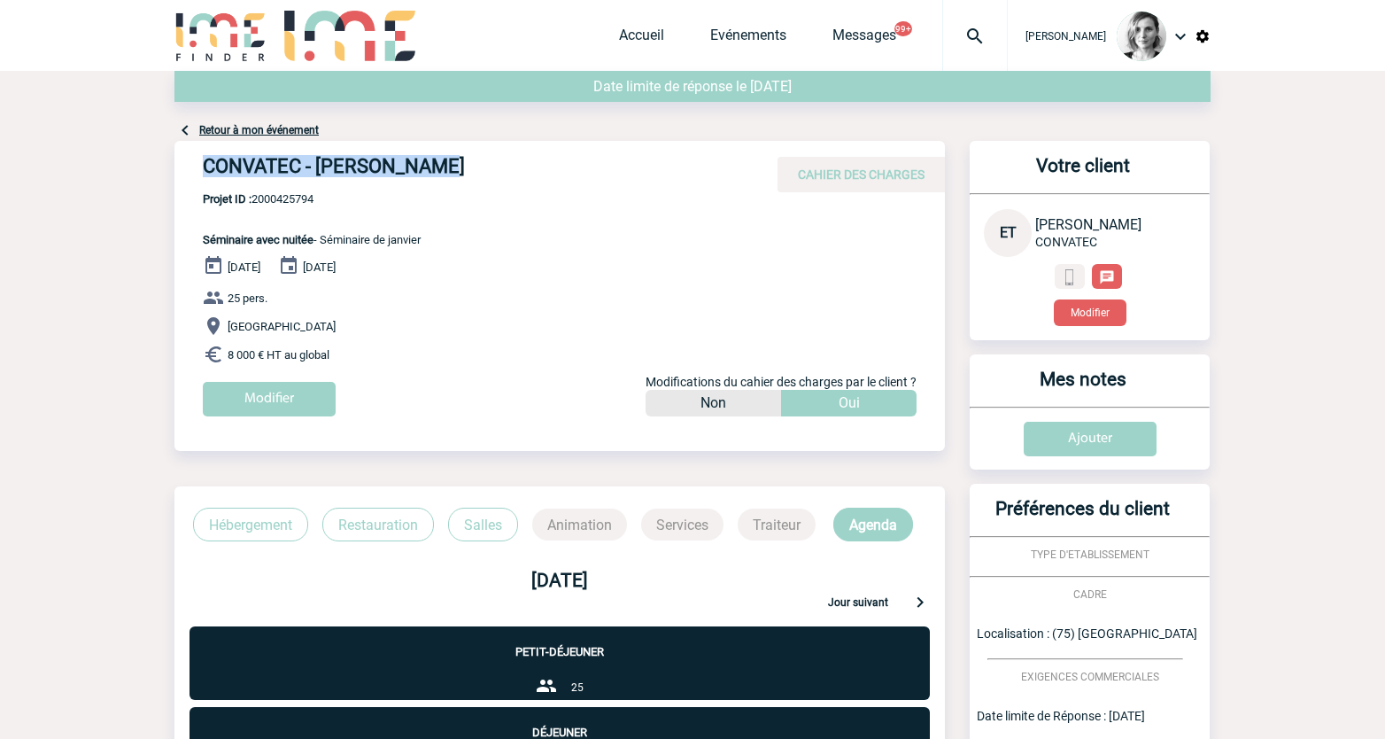
drag, startPoint x: 182, startPoint y: 169, endPoint x: 477, endPoint y: 162, distance: 295.0
click at [477, 162] on div "CONVATEC - [PERSON_NAME] CAHIER DES CHARGES" at bounding box center [559, 166] width 771 height 51
copy h4 "CONVATEC - [PERSON_NAME]"
drag, startPoint x: 51, startPoint y: 236, endPoint x: 368, endPoint y: 218, distance: 317.6
click at [52, 236] on body "[PERSON_NAME] Accueil Evénements" at bounding box center [692, 573] width 1385 height 1147
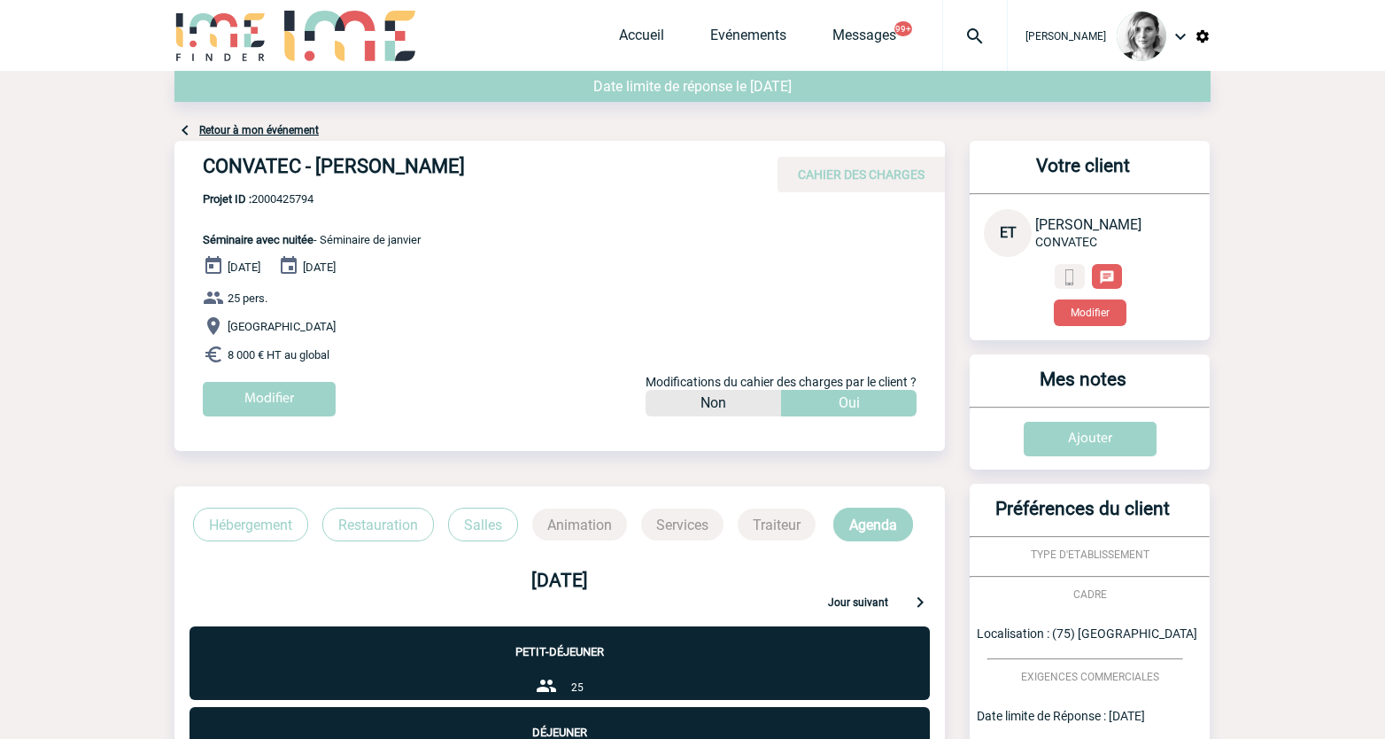
click at [329, 203] on span "Projet ID : 2000425794" at bounding box center [312, 198] width 218 height 13
drag, startPoint x: 329, startPoint y: 203, endPoint x: 302, endPoint y: 200, distance: 26.7
click at [328, 203] on span "Projet ID : 2000425794" at bounding box center [312, 198] width 218 height 13
click at [301, 200] on span "Projet ID : 2000425794" at bounding box center [312, 198] width 218 height 13
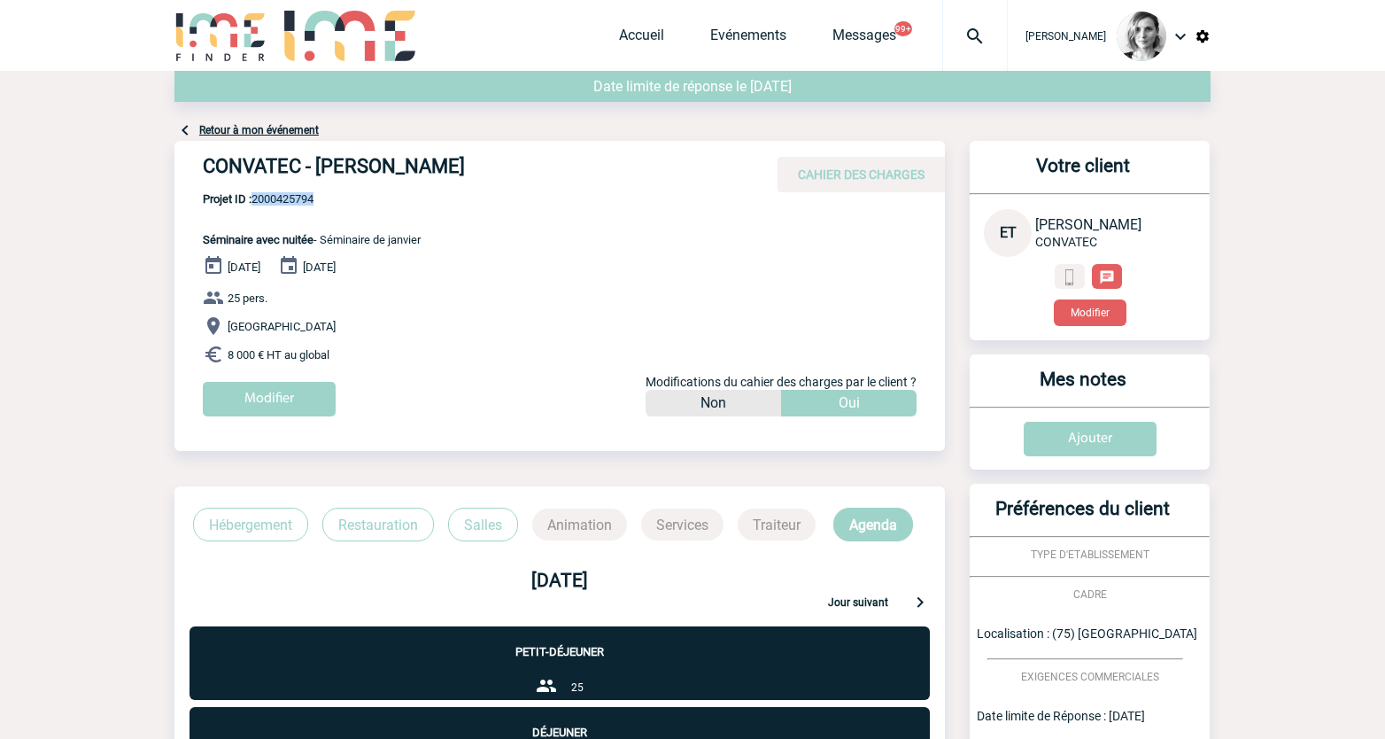
copy span "2000425794"
